Goal: Task Accomplishment & Management: Use online tool/utility

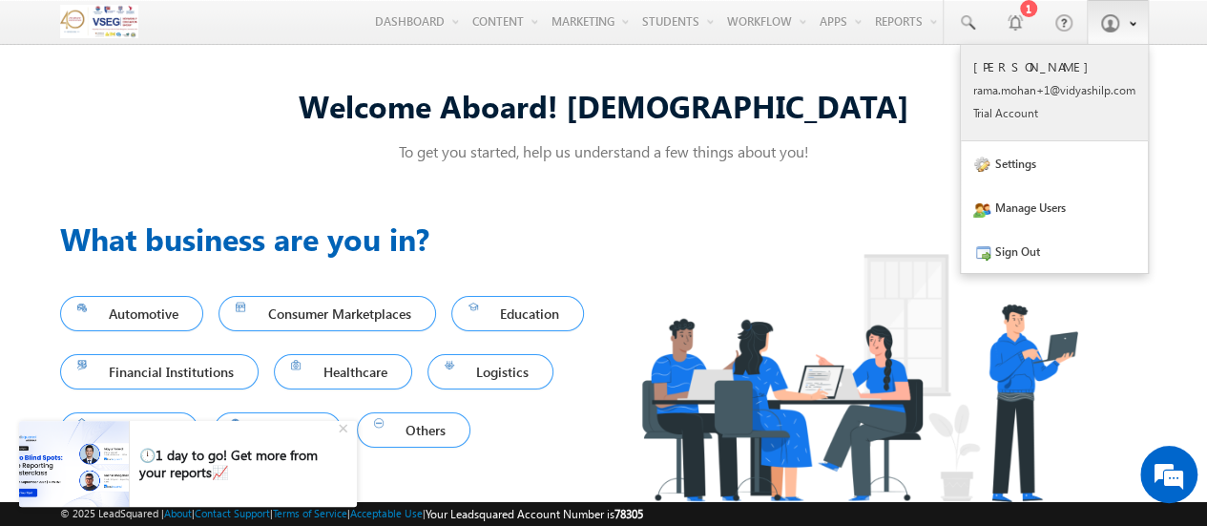
click at [1055, 79] on div "Rama Mohan rama. mohan +1@vi dyash ilp.c om Trial Accou nt" at bounding box center [1054, 89] width 162 height 62
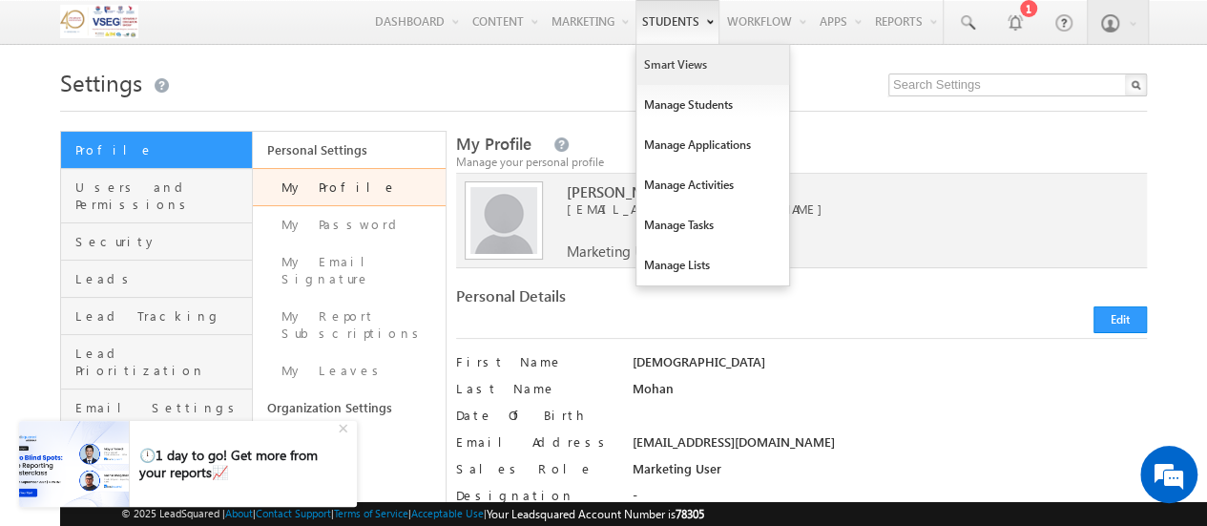
click at [698, 75] on link "Smart Views" at bounding box center [712, 65] width 153 height 40
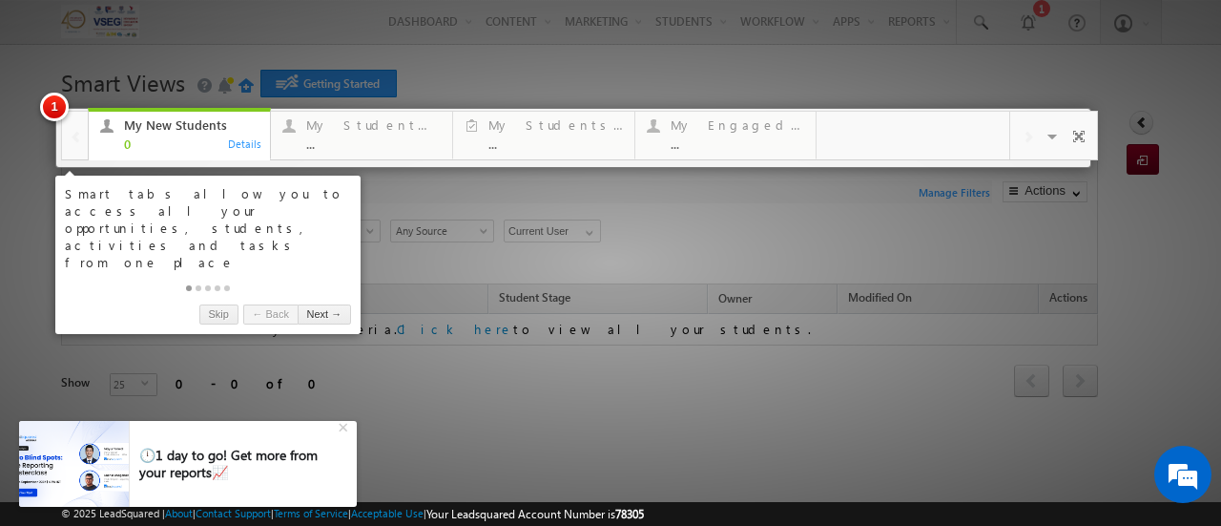
click at [220, 130] on div "My New Students" at bounding box center [191, 124] width 135 height 15
click at [317, 304] on link "Next →" at bounding box center [324, 314] width 53 height 20
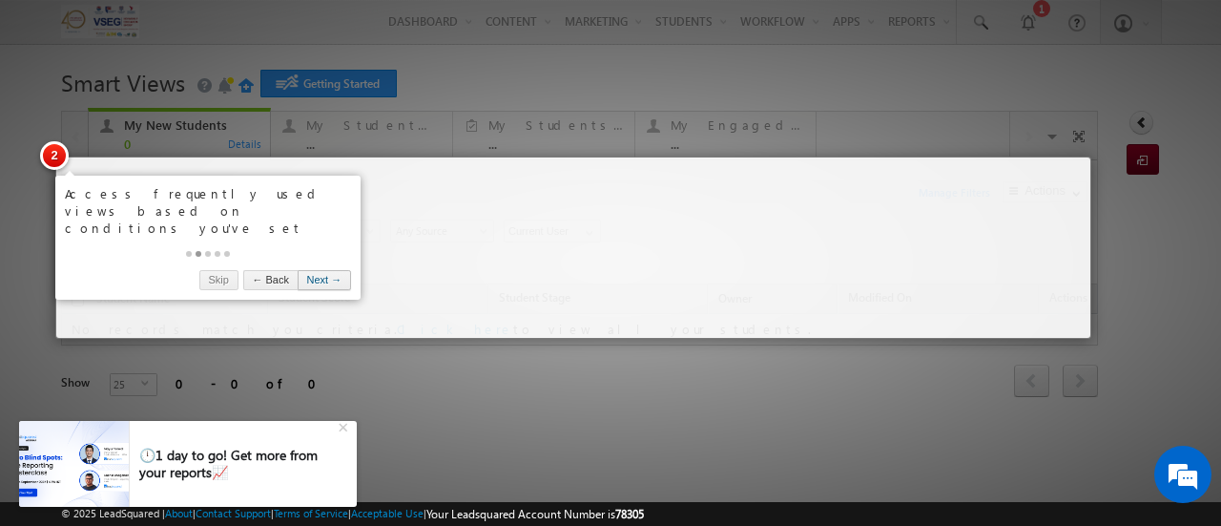
click at [334, 270] on link "Next →" at bounding box center [324, 280] width 53 height 20
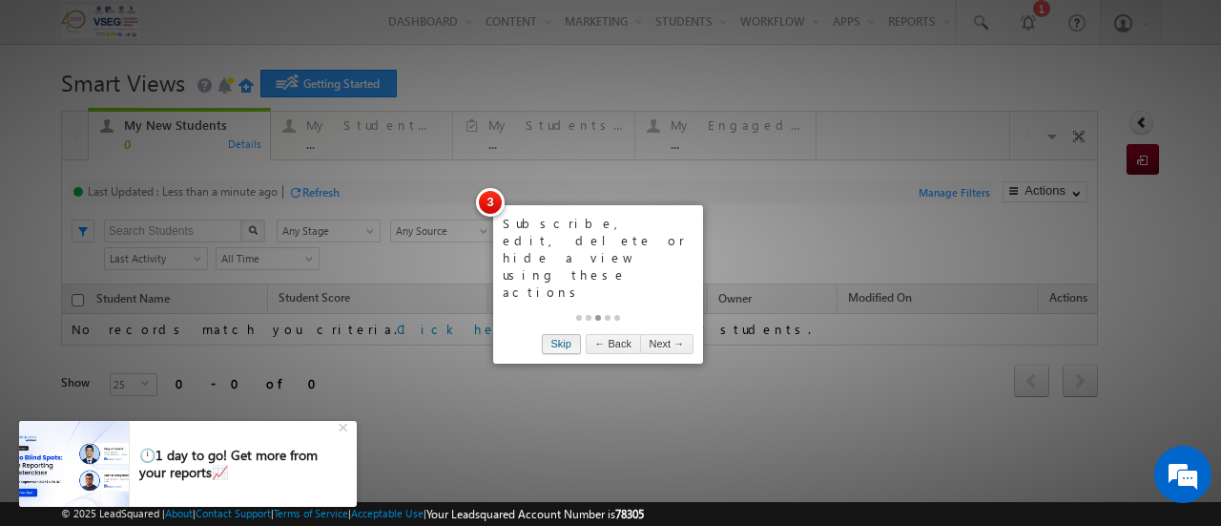
click at [573, 334] on link "Skip" at bounding box center [561, 344] width 39 height 20
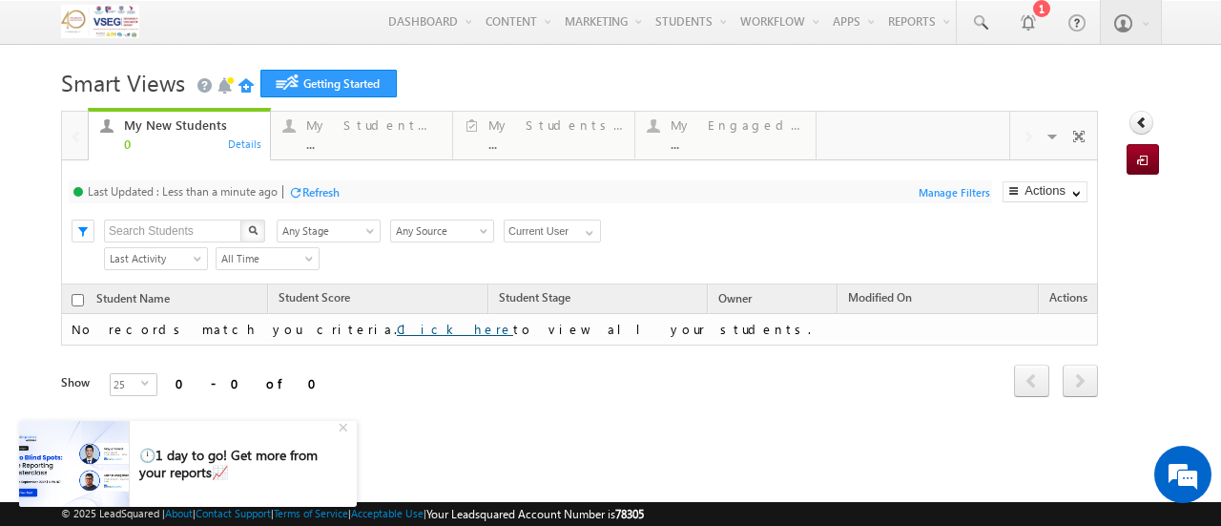
click at [397, 326] on link "Click here" at bounding box center [455, 328] width 116 height 16
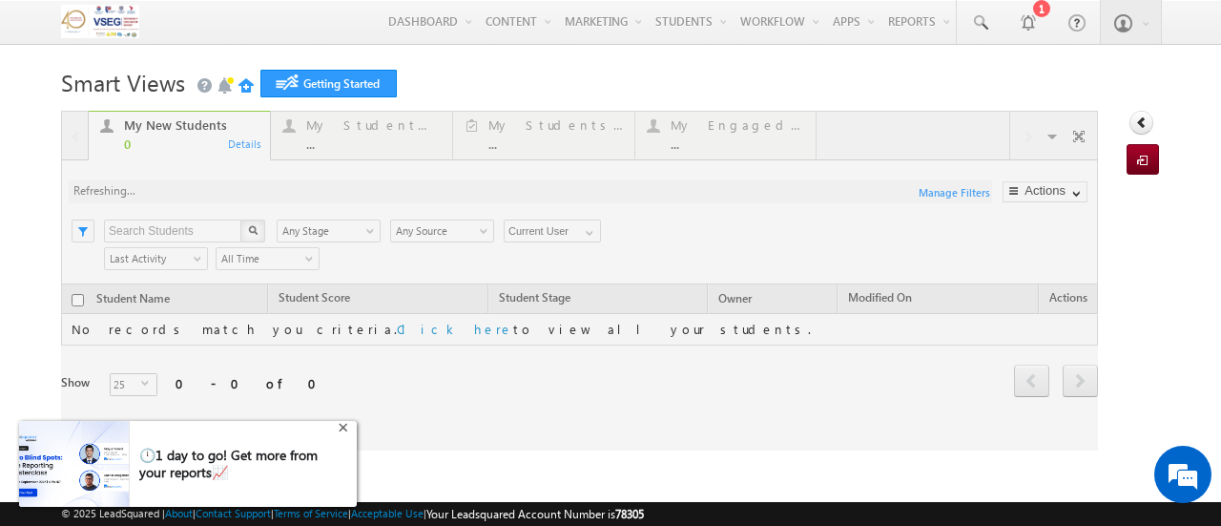
click at [345, 426] on div "+" at bounding box center [345, 425] width 23 height 23
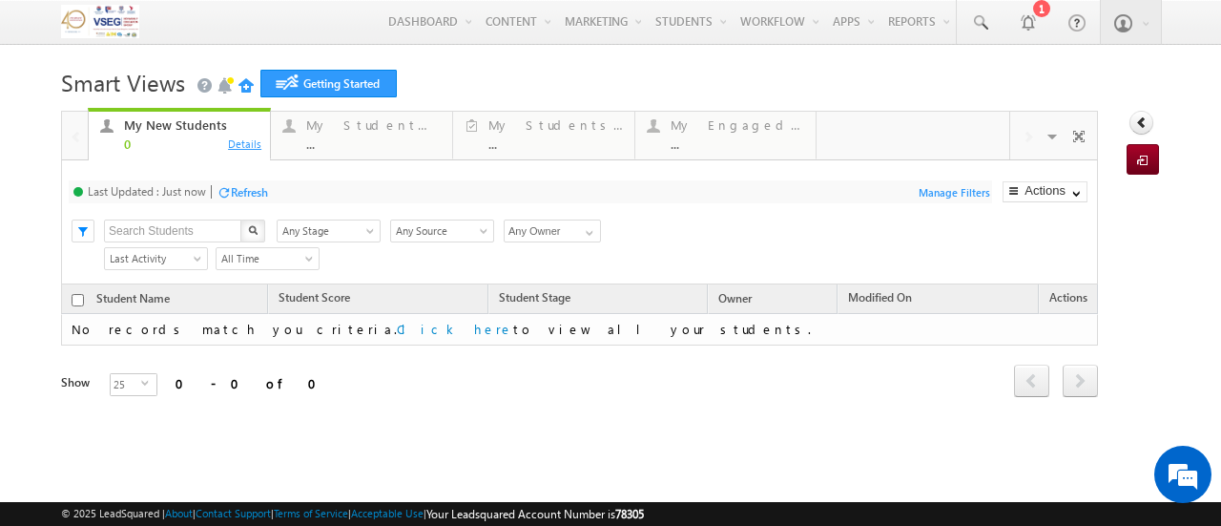
click at [242, 142] on div "Details" at bounding box center [245, 142] width 36 height 17
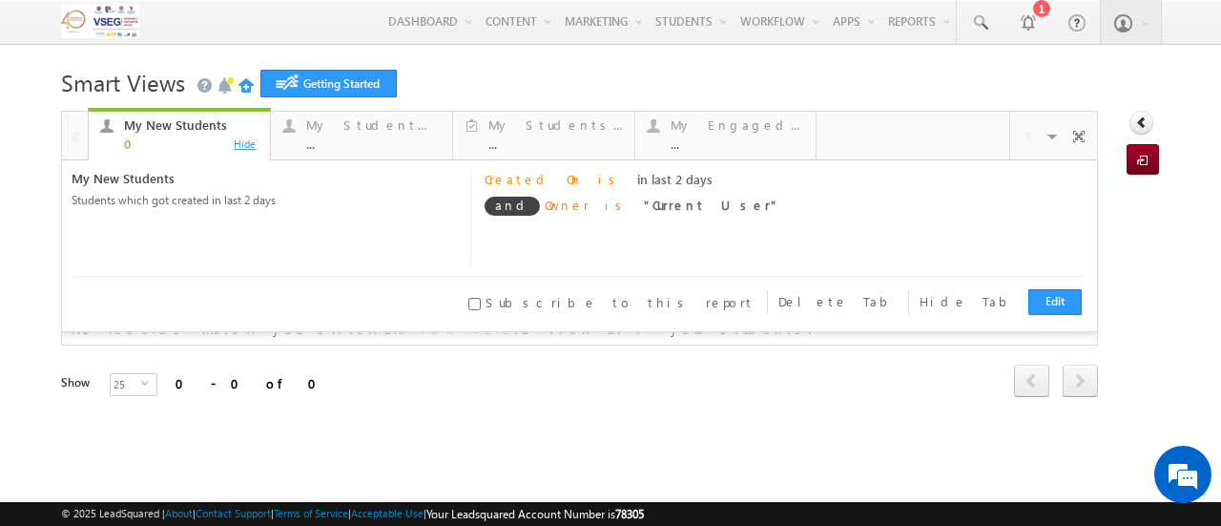
click at [242, 143] on div "Hide" at bounding box center [245, 142] width 36 height 17
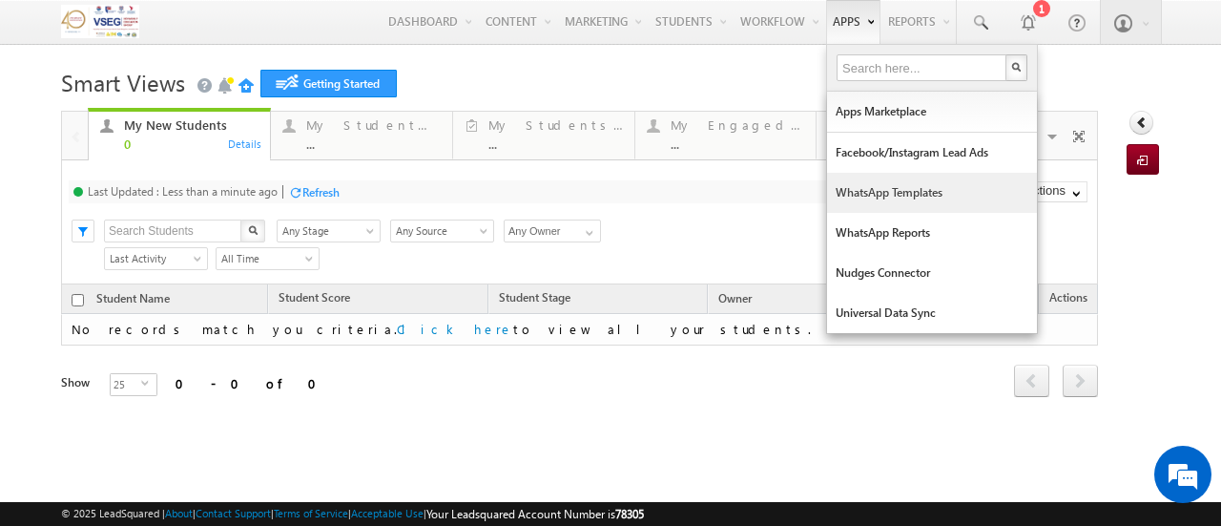
click at [872, 194] on link "WhatsApp Templates" at bounding box center [932, 193] width 210 height 40
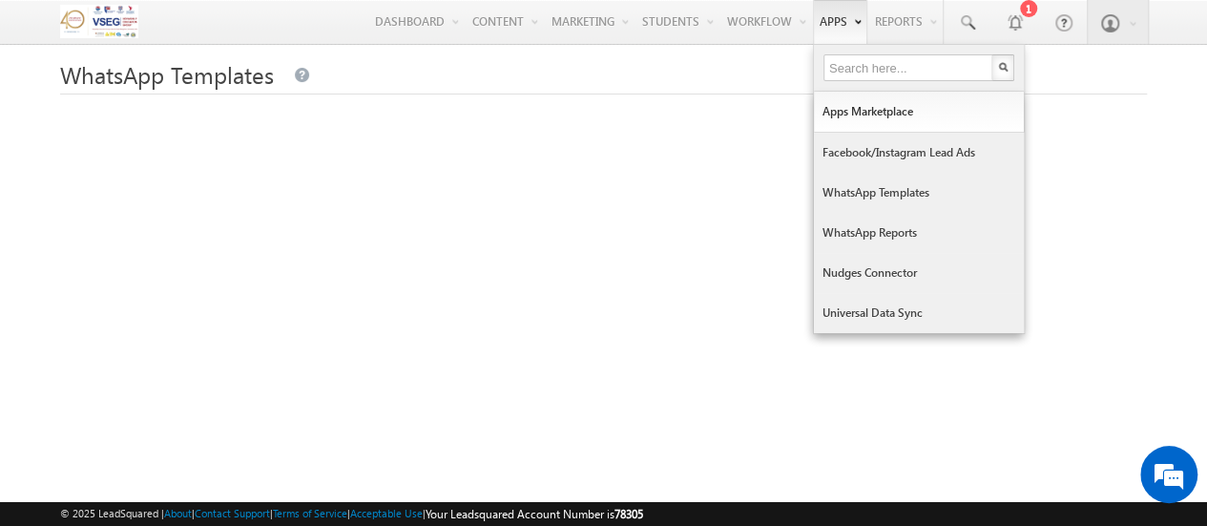
click at [868, 274] on link "Nudges Connector" at bounding box center [919, 273] width 210 height 40
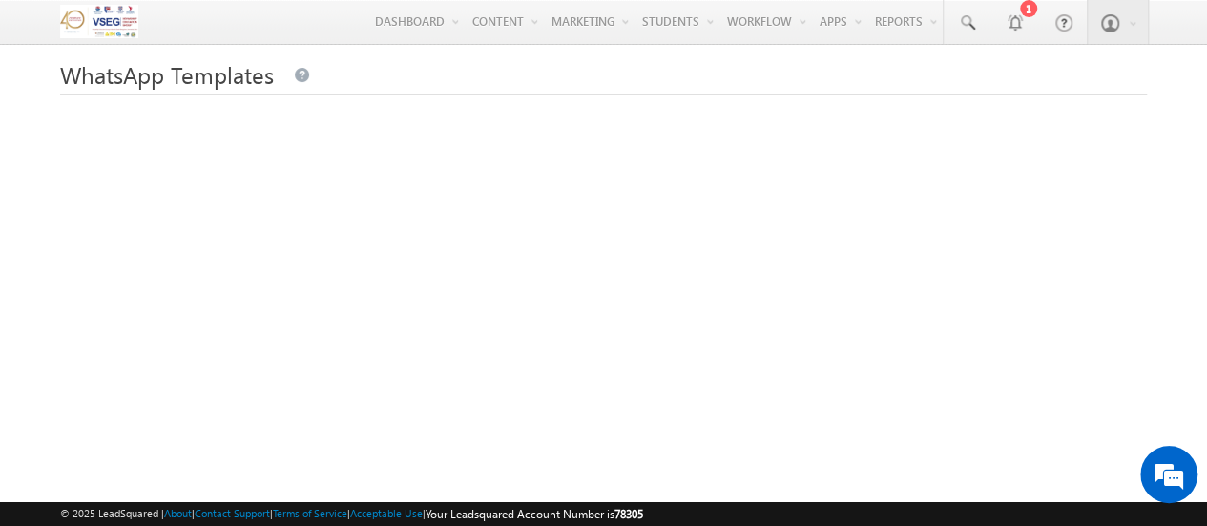
click at [235, 16] on div "Menu [PERSON_NAME] rama. mohan +1@vi dyash ilp.c om Trial Accou nt" at bounding box center [603, 22] width 1086 height 45
click at [298, 113] on div "WhatsApp Templates" at bounding box center [603, 471] width 1086 height 818
